Goal: Communication & Community: Answer question/provide support

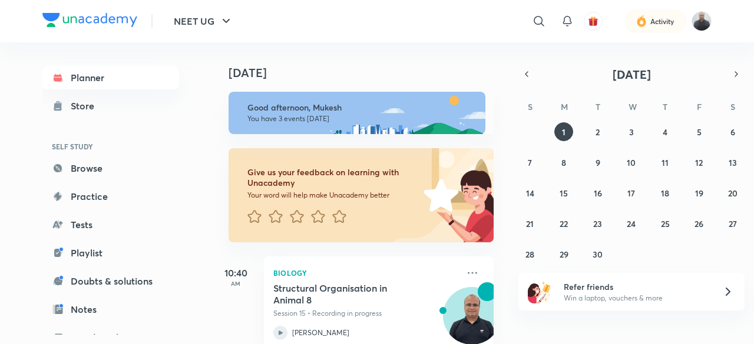
click at [699, 22] on img at bounding box center [701, 21] width 20 height 20
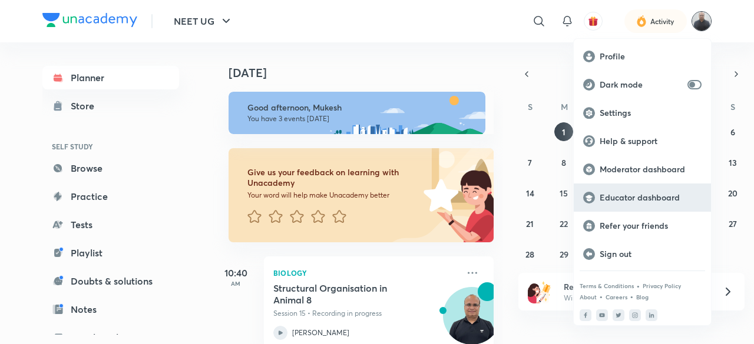
click at [620, 197] on p "Educator dashboard" at bounding box center [650, 198] width 102 height 11
